Goal: Task Accomplishment & Management: Complete application form

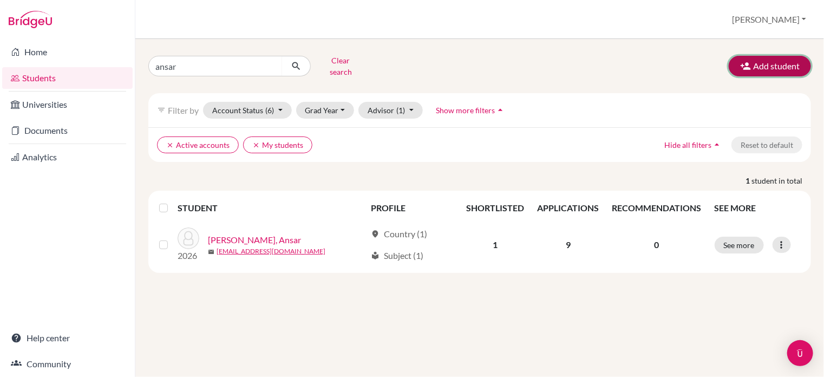
click at [764, 64] on button "Add student" at bounding box center [770, 66] width 82 height 21
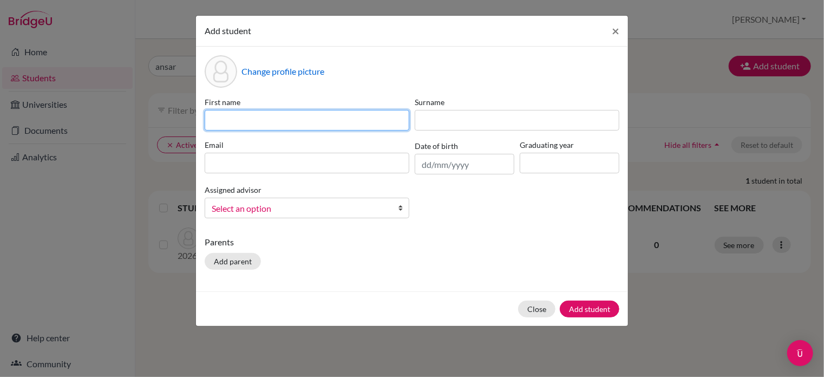
click at [352, 125] on input at bounding box center [307, 120] width 205 height 21
type input "Altyngul"
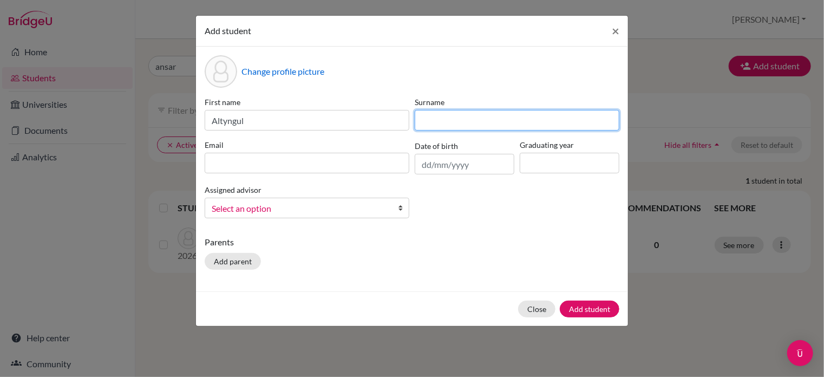
click at [509, 127] on input at bounding box center [517, 120] width 205 height 21
type input "Kabylkakova"
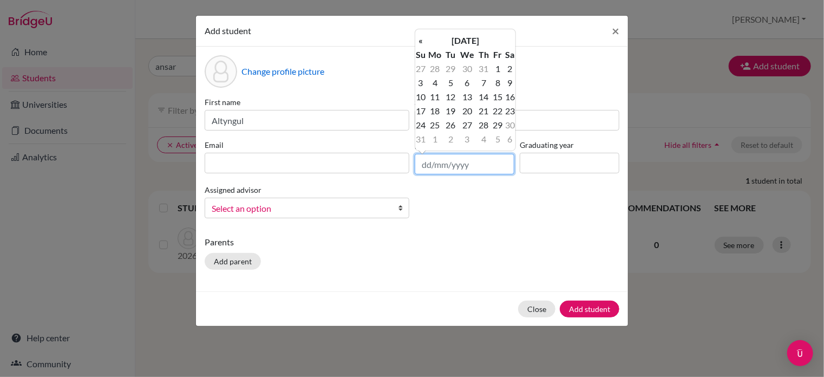
click at [442, 168] on input "text" at bounding box center [465, 164] width 100 height 21
click at [453, 108] on td "18" at bounding box center [451, 111] width 14 height 14
type input "18/03/2008"
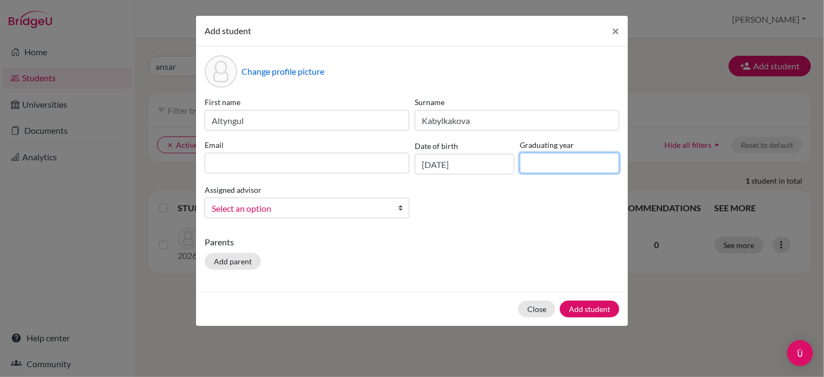
click at [580, 165] on input at bounding box center [570, 163] width 100 height 21
type input "2026"
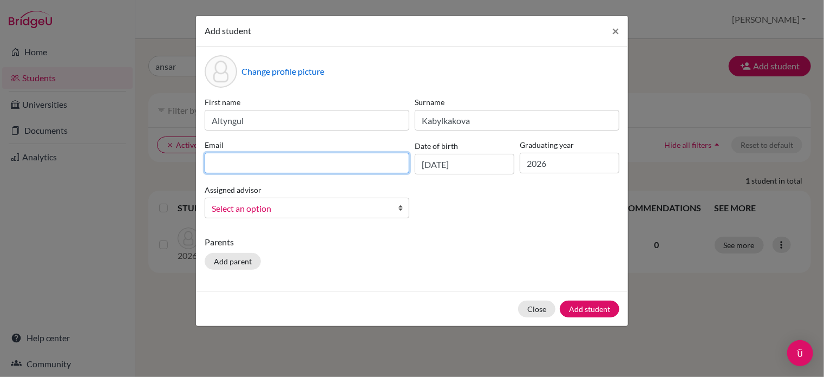
click at [231, 161] on input at bounding box center [307, 163] width 205 height 21
type input "kabylkakovaaltyngul@gmail.com"
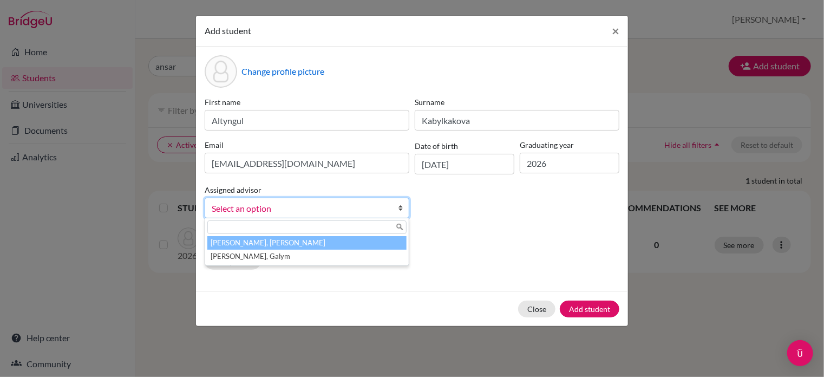
click at [290, 211] on span "Select an option" at bounding box center [300, 208] width 176 height 14
click at [286, 246] on li "Kurmanali, Aidana" at bounding box center [306, 243] width 199 height 14
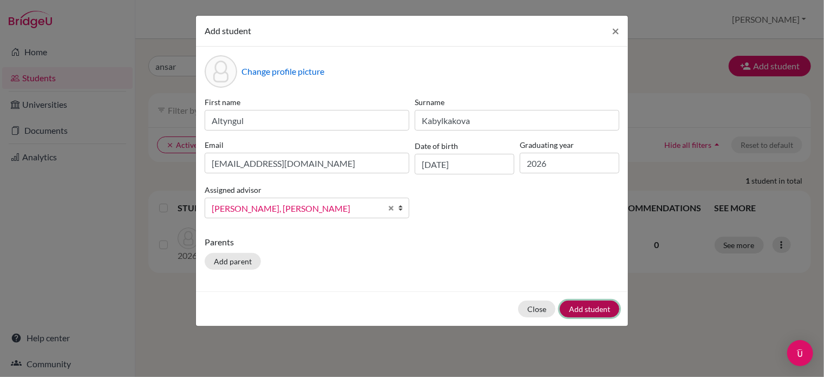
click at [591, 308] on button "Add student" at bounding box center [590, 308] width 60 height 17
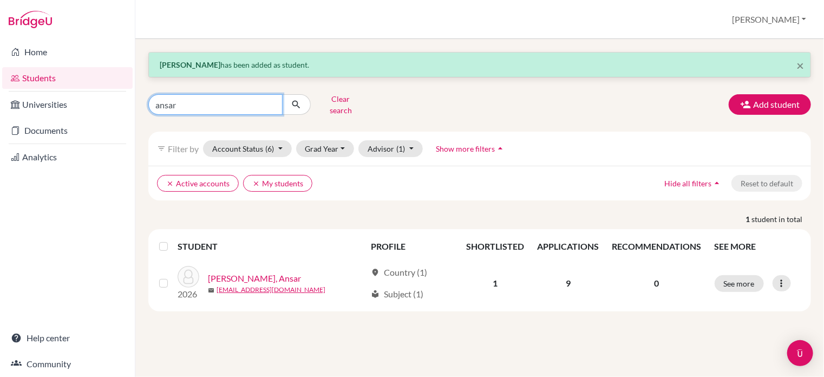
click at [271, 99] on input "ansar" at bounding box center [215, 104] width 134 height 21
click at [247, 100] on input "Find student by name..." at bounding box center [215, 104] width 134 height 21
type input "altyngul"
click button "submit" at bounding box center [296, 104] width 29 height 21
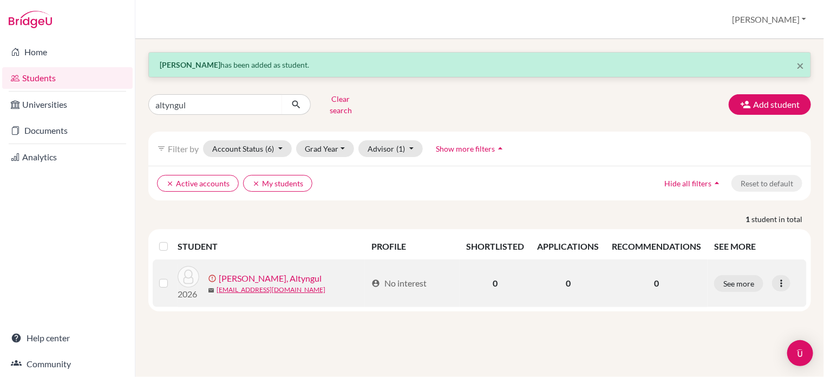
click at [294, 272] on link "[PERSON_NAME], Altyngul" at bounding box center [270, 278] width 103 height 13
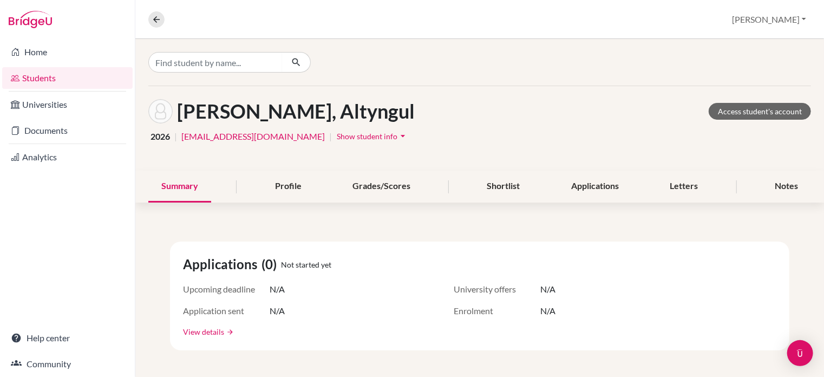
click at [212, 332] on link "View details" at bounding box center [203, 331] width 41 height 11
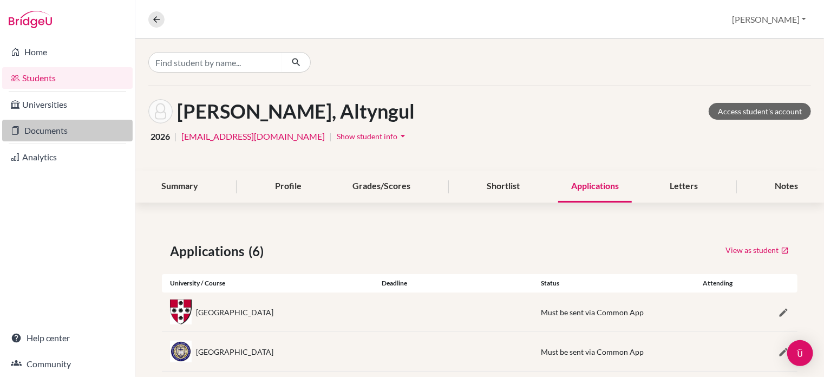
click at [57, 136] on link "Documents" at bounding box center [67, 131] width 130 height 22
click at [67, 140] on link "Documents" at bounding box center [67, 131] width 130 height 22
click at [81, 133] on link "Documents" at bounding box center [67, 131] width 130 height 22
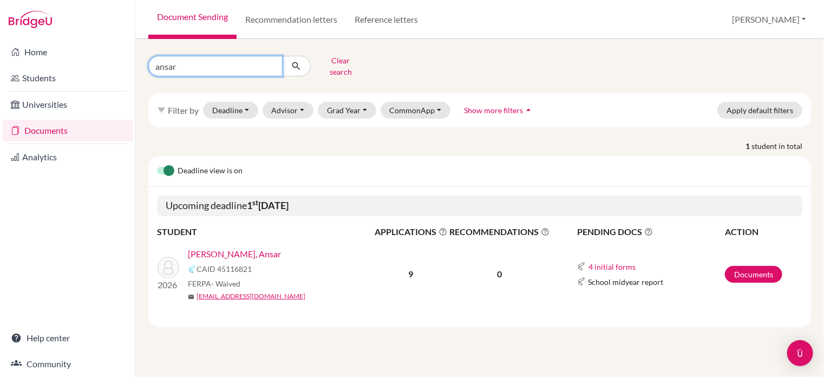
click at [273, 64] on input "ansar" at bounding box center [215, 66] width 134 height 21
type input "altyngul"
click button "submit" at bounding box center [296, 66] width 29 height 21
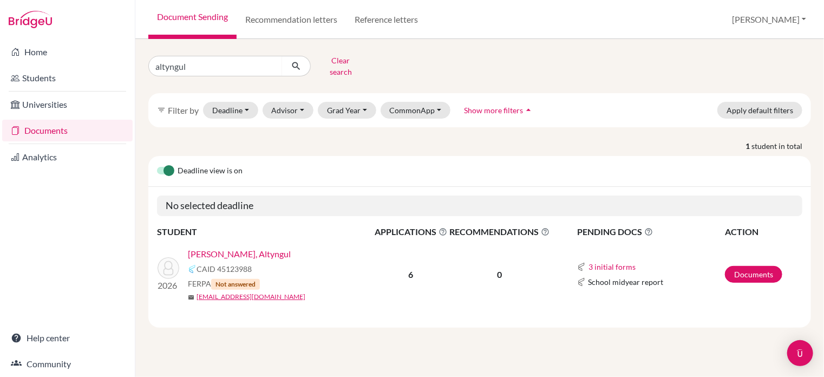
click at [233, 247] on link "[PERSON_NAME], Altyngul" at bounding box center [239, 253] width 103 height 13
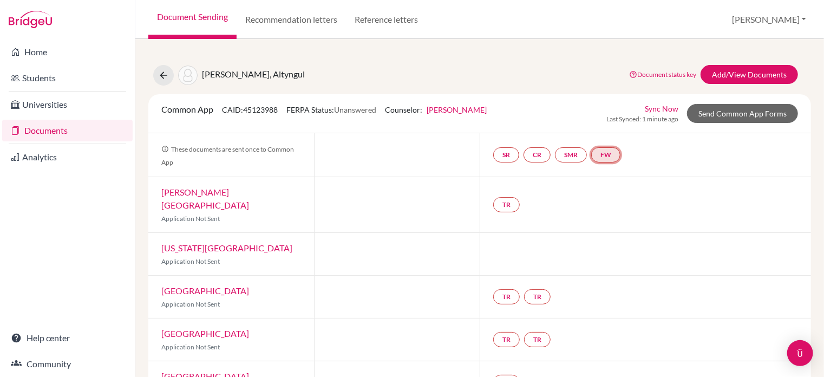
click at [609, 147] on link "FW" at bounding box center [605, 154] width 29 height 15
click at [612, 120] on link "Fee waiver" at bounding box center [609, 122] width 36 height 9
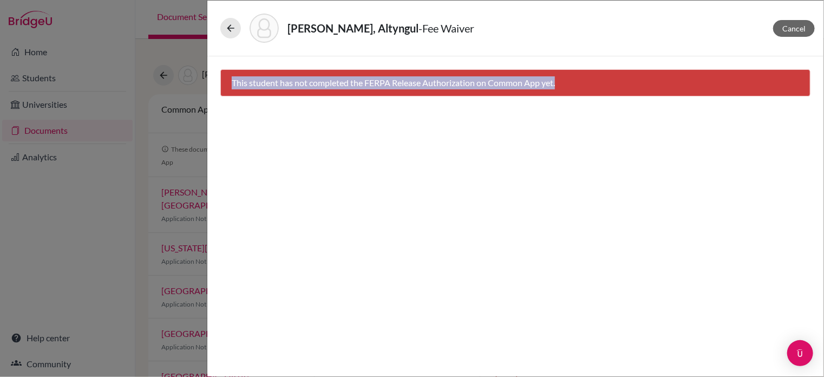
drag, startPoint x: 570, startPoint y: 82, endPoint x: 224, endPoint y: 83, distance: 346.5
click at [224, 83] on div "This student has not completed the FERPA Release Authorization on Common App ye…" at bounding box center [515, 82] width 590 height 27
copy div "This student has not completed the FERPA Release Authorization on Common App ye…"
